Goal: Information Seeking & Learning: Learn about a topic

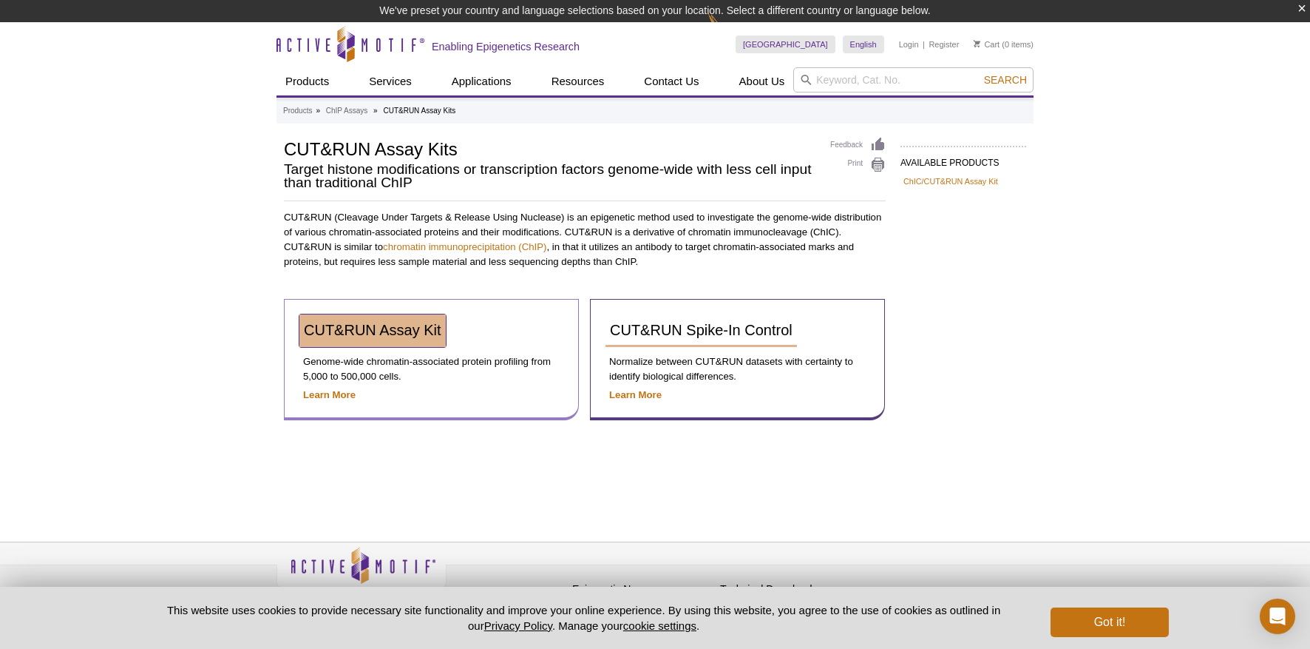
click at [423, 332] on span "CUT&RUN Assay Kit" at bounding box center [373, 330] width 138 height 16
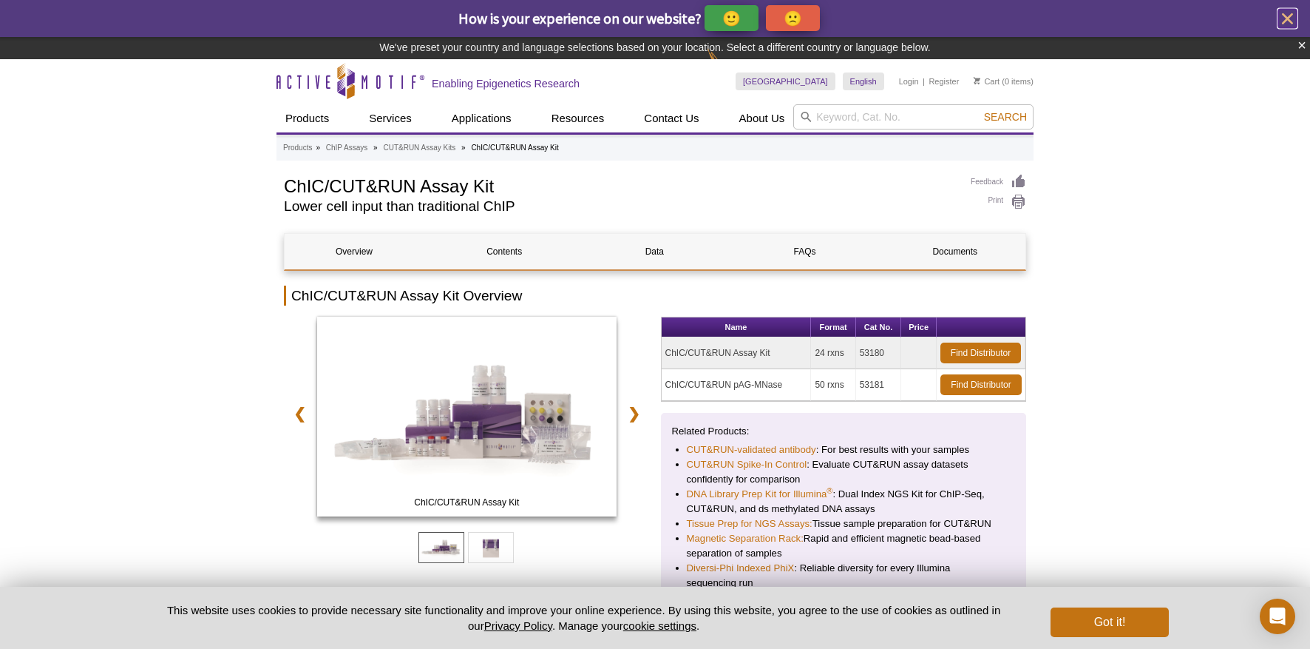
click at [1288, 20] on icon "close" at bounding box center [1288, 19] width 18 height 18
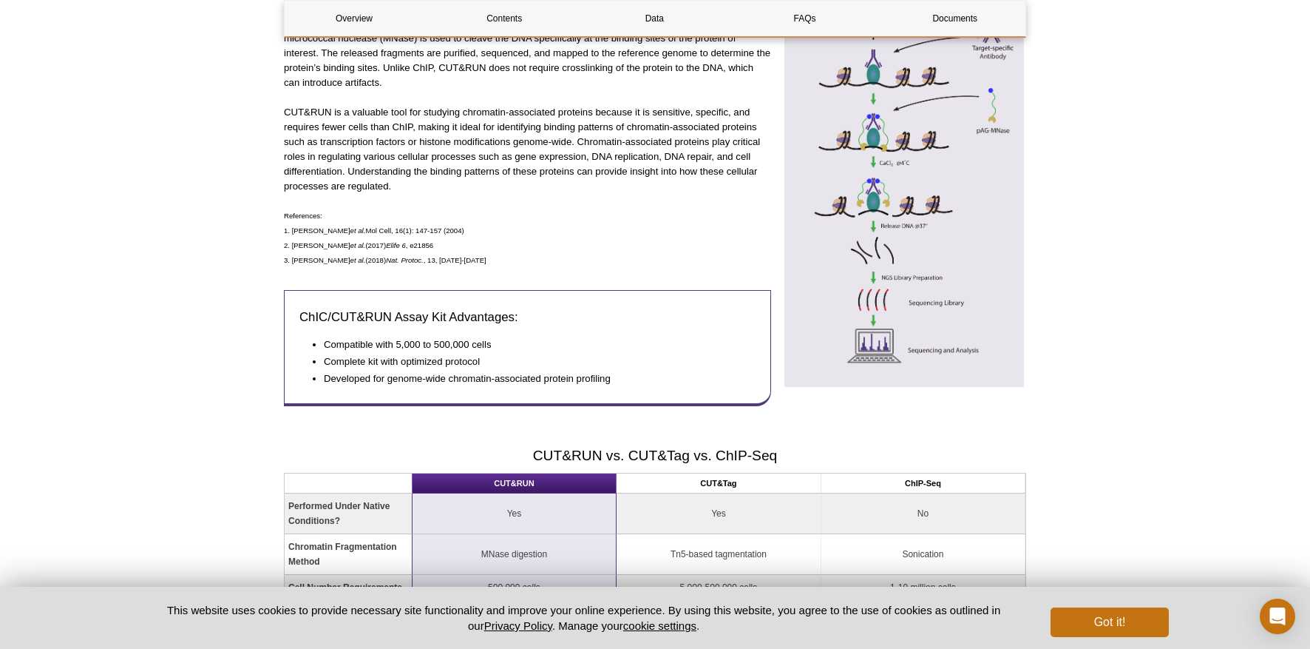
scroll to position [767, 0]
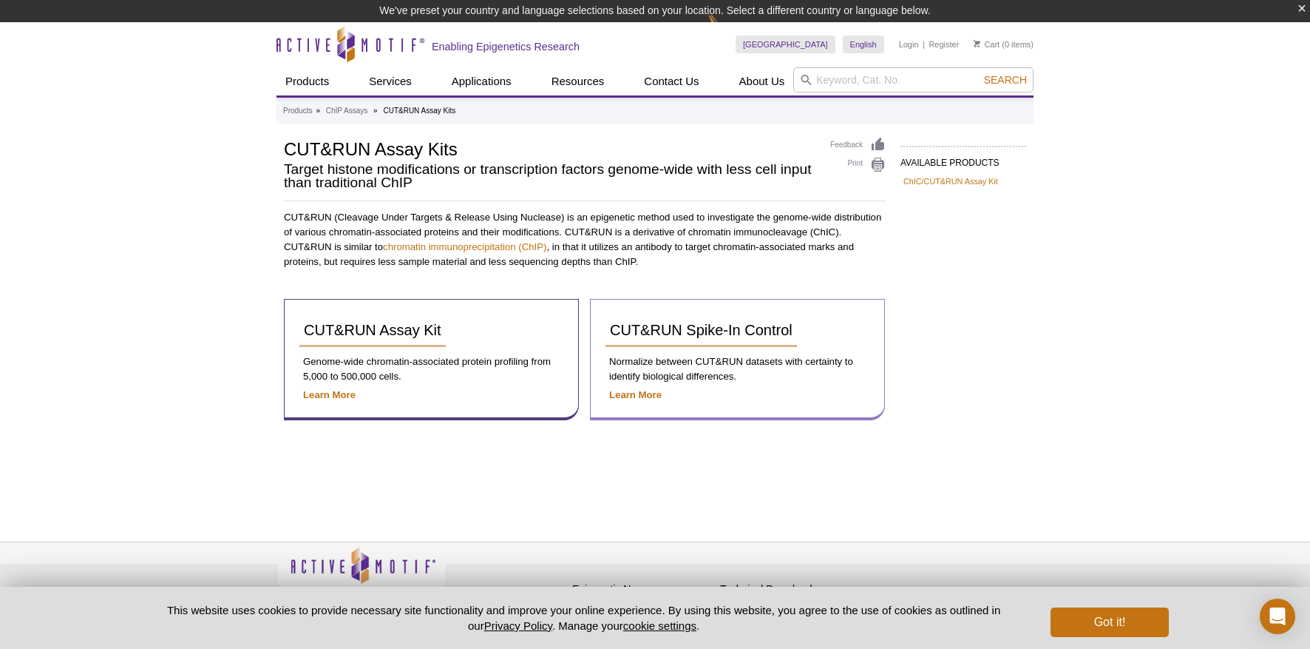
scroll to position [22, 0]
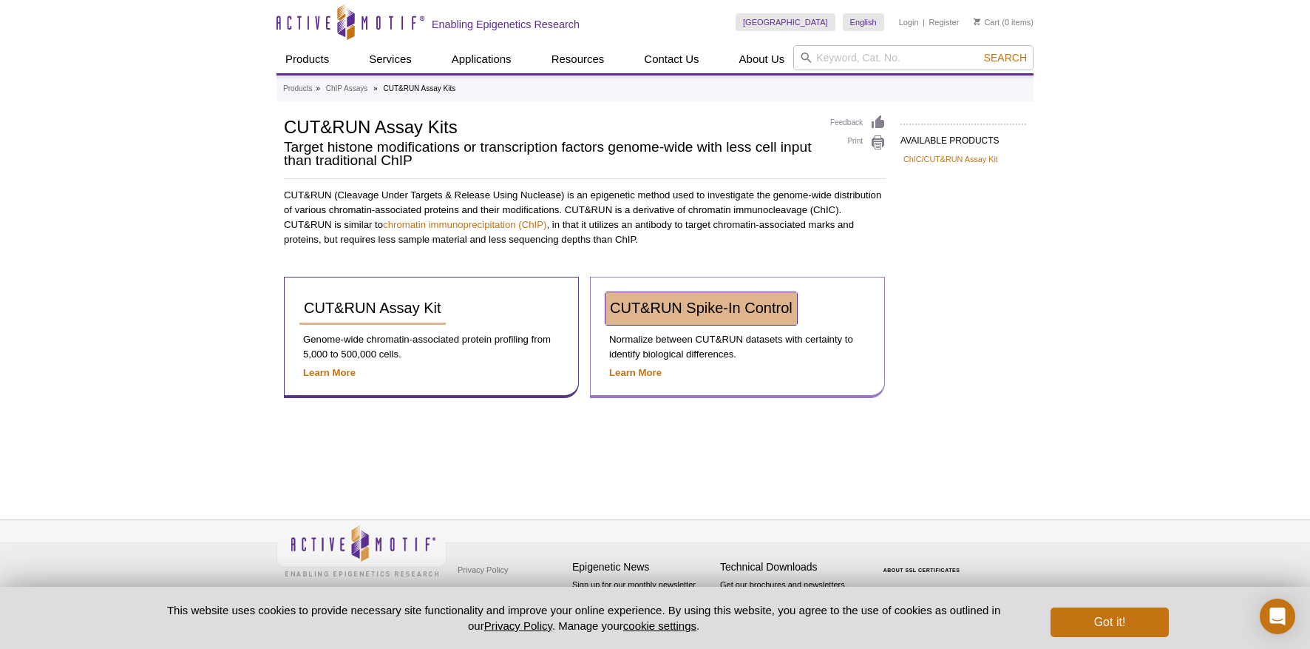
click at [769, 300] on span "CUT&RUN Spike-In Control" at bounding box center [701, 308] width 183 height 16
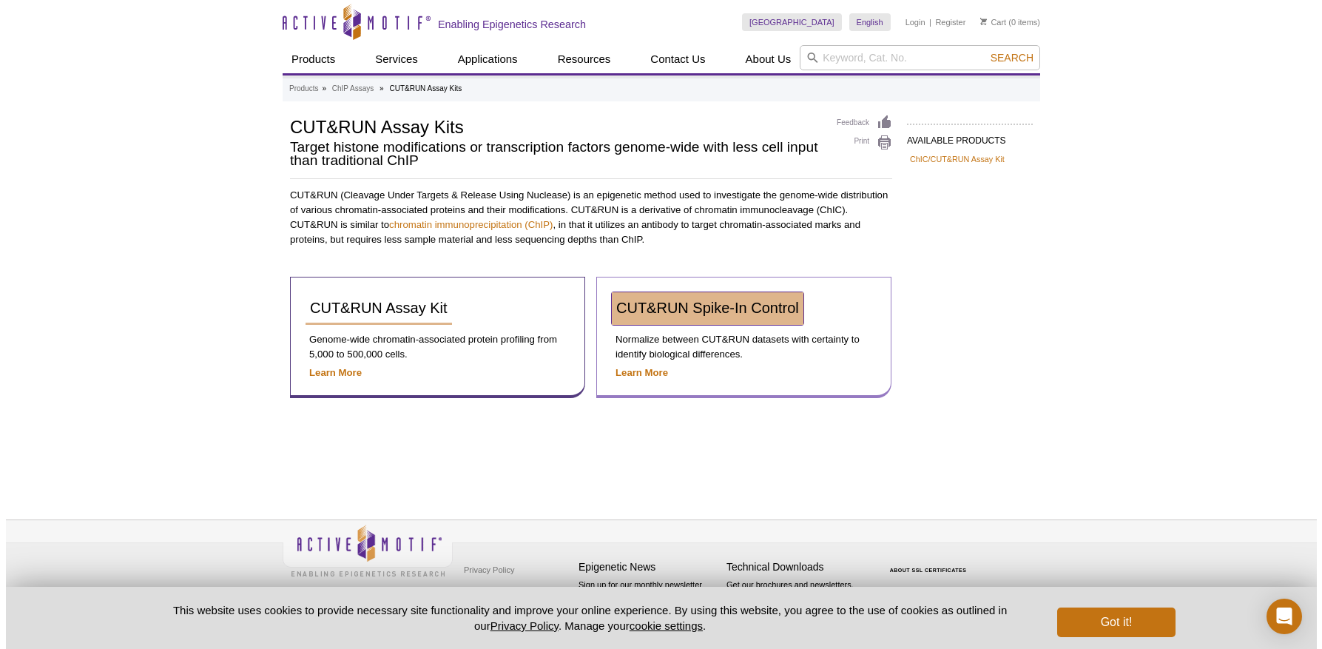
scroll to position [0, 0]
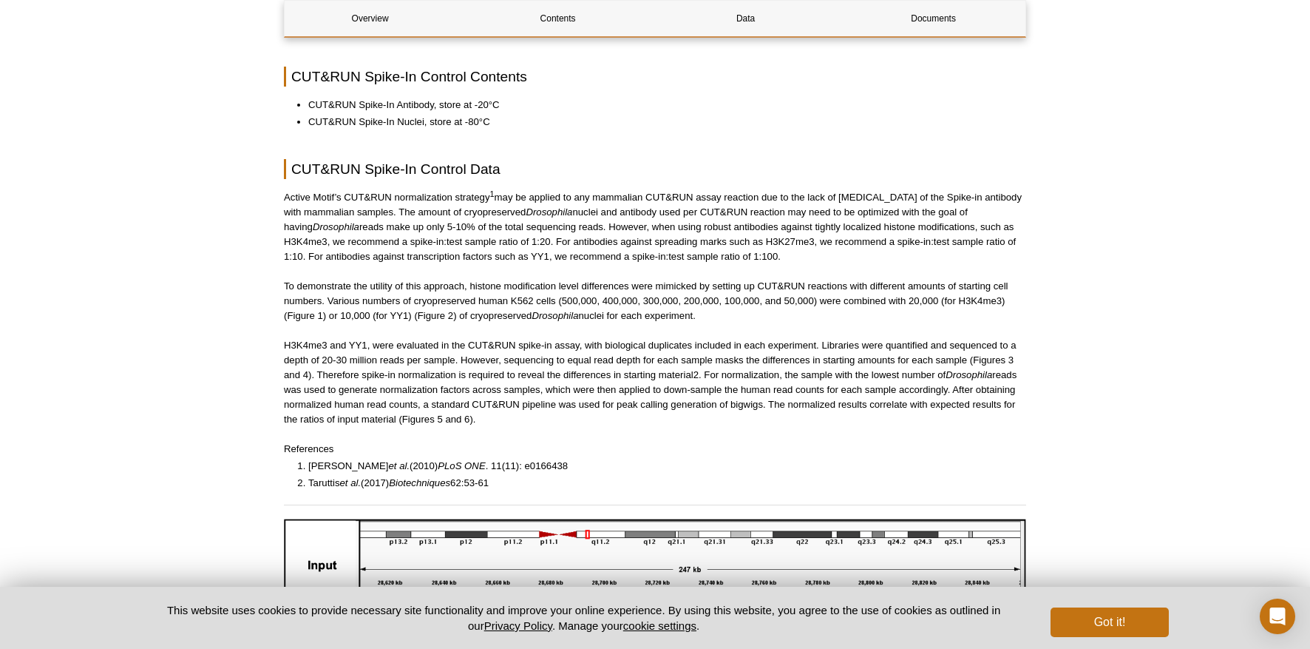
scroll to position [848, 0]
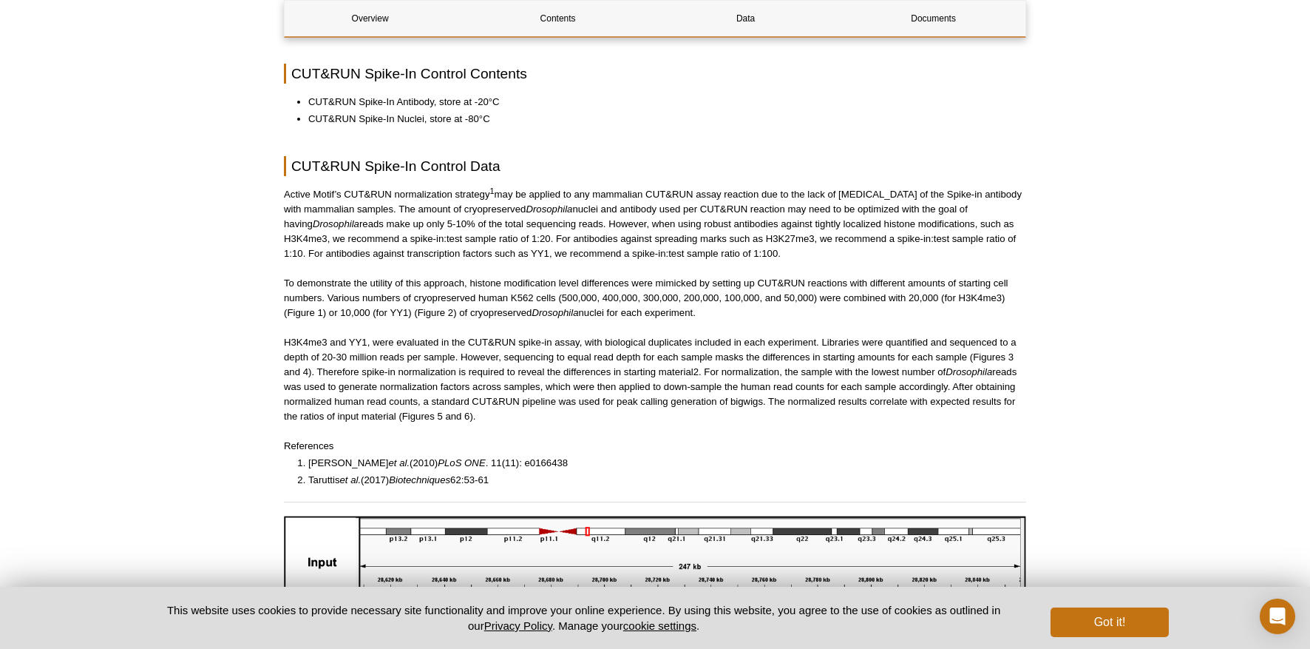
click at [808, 347] on p "H3K4me3 and YY1, were evaluated in the CUT&RUN spike-in assay, with biological …" at bounding box center [655, 379] width 743 height 89
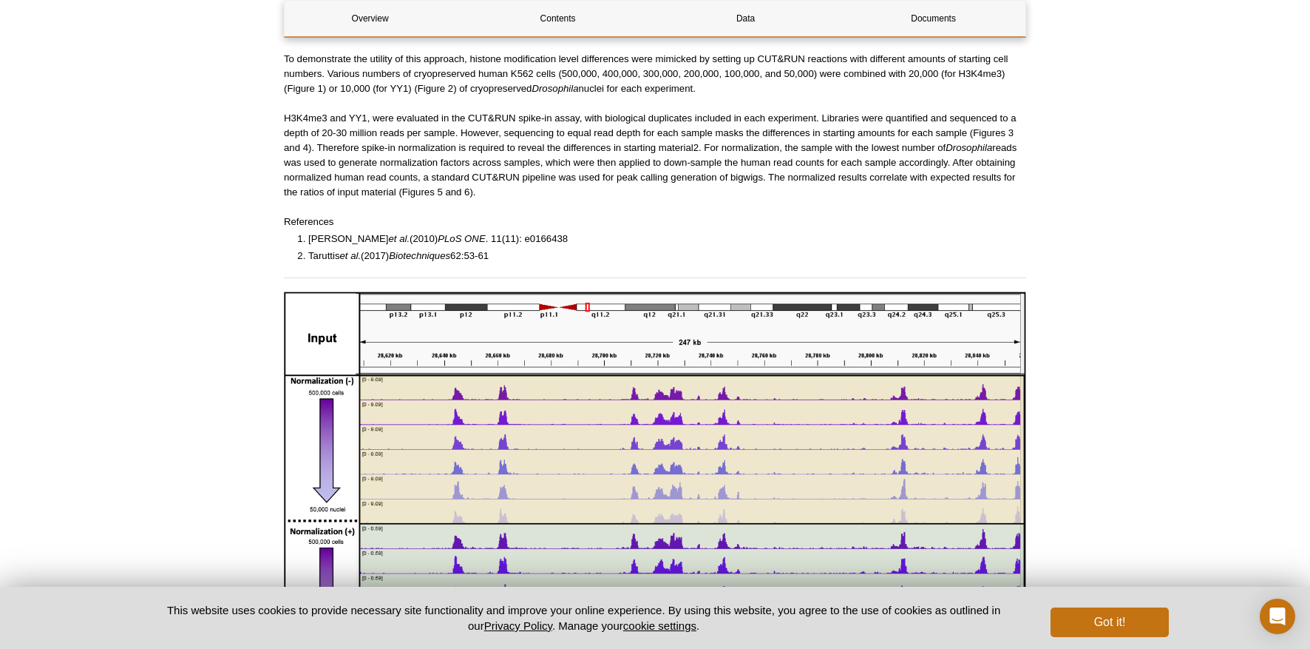
scroll to position [1043, 0]
